Goal: Task Accomplishment & Management: Manage account settings

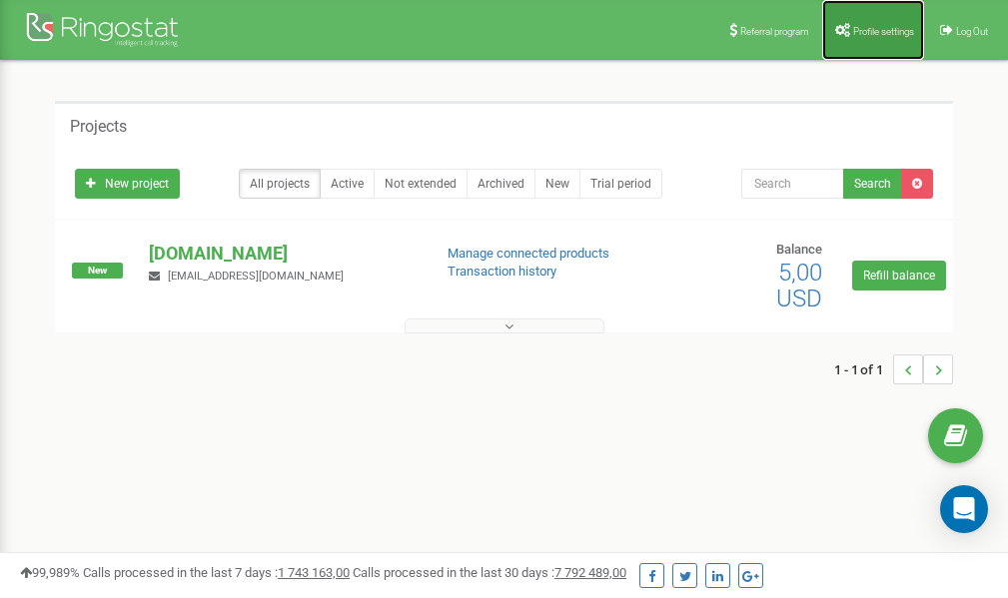
click at [883, 29] on span "Profile settings" at bounding box center [883, 31] width 61 height 11
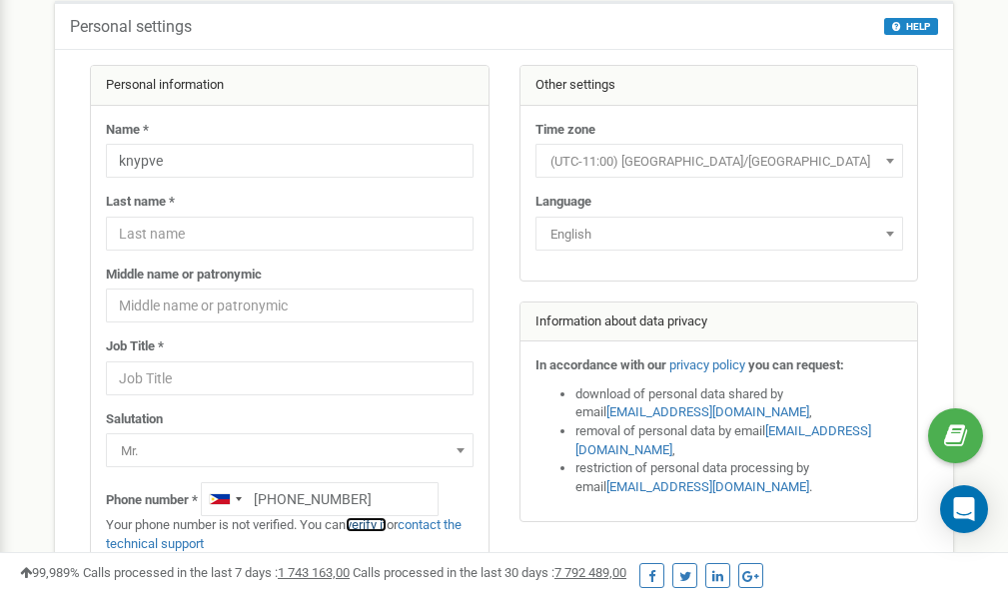
click at [379, 525] on link "verify it" at bounding box center [366, 524] width 41 height 15
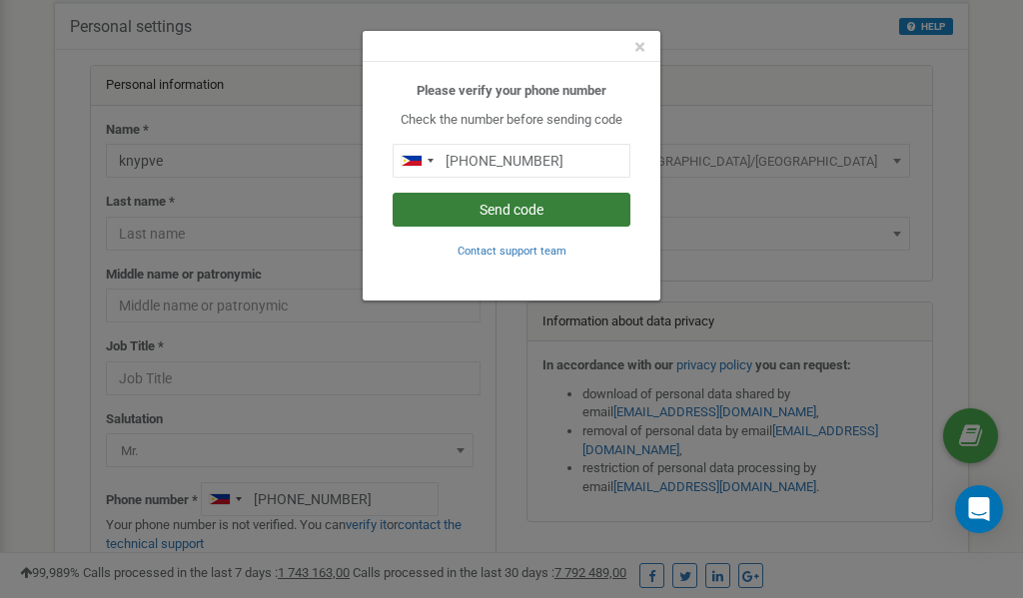
click at [552, 209] on button "Send code" at bounding box center [511, 210] width 238 height 34
